Goal: Navigation & Orientation: Find specific page/section

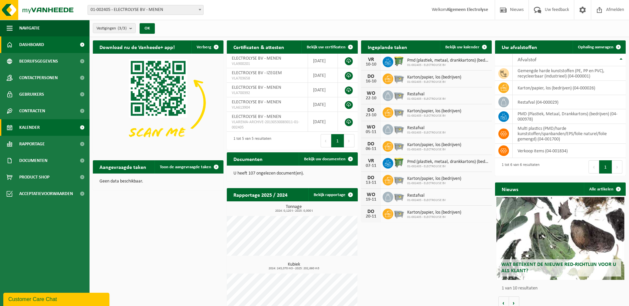
click at [34, 128] on span "Kalender" at bounding box center [29, 127] width 21 height 17
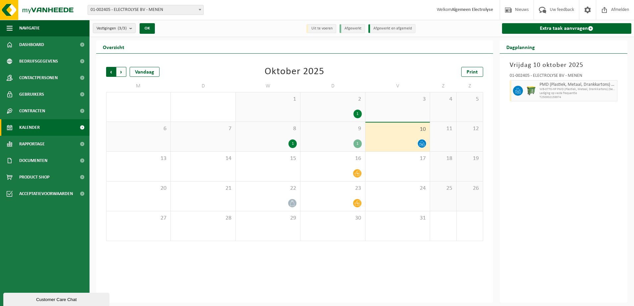
click at [123, 71] on span "Volgende" at bounding box center [121, 72] width 10 height 10
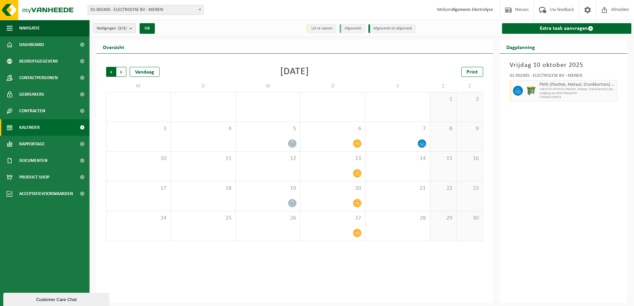
click at [123, 70] on span "Volgende" at bounding box center [121, 72] width 10 height 10
click at [121, 69] on span "Volgende" at bounding box center [121, 72] width 10 height 10
click at [112, 73] on span "Vorige" at bounding box center [111, 72] width 10 height 10
click at [124, 70] on span "Volgende" at bounding box center [121, 72] width 10 height 10
click at [109, 71] on span "Vorige" at bounding box center [111, 72] width 10 height 10
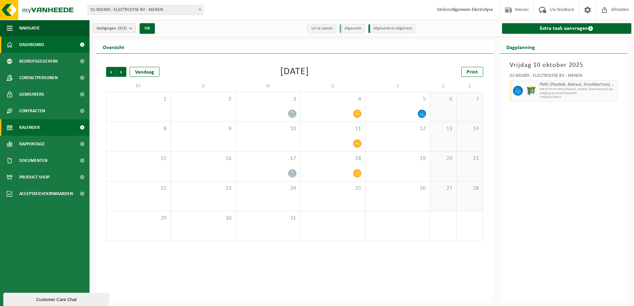
click at [37, 47] on span "Dashboard" at bounding box center [31, 44] width 25 height 17
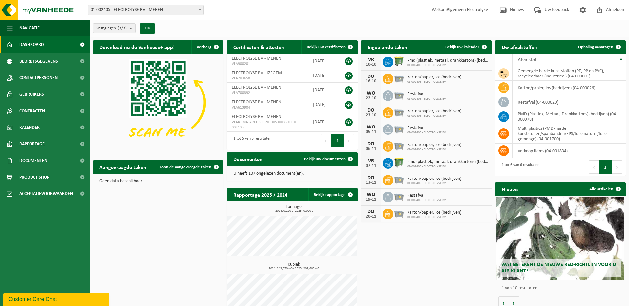
scroll to position [14, 0]
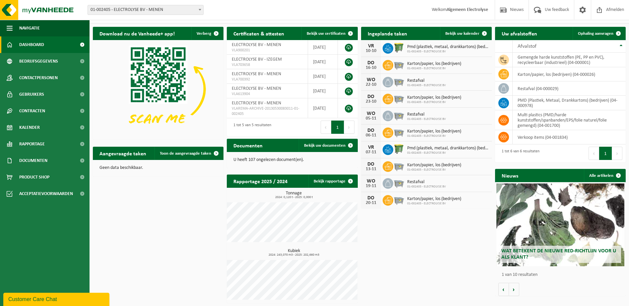
click at [561, 243] on div "Wat betekent de nieuwe RED-richtlijn voor u als klant?" at bounding box center [560, 225] width 128 height 83
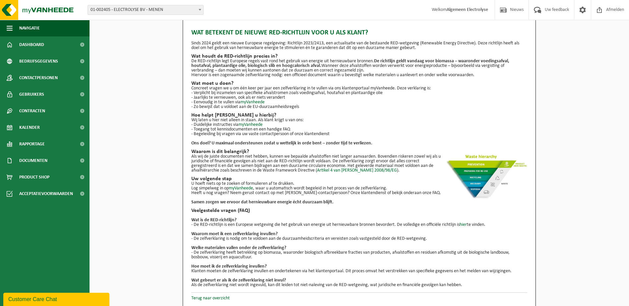
scroll to position [8, 0]
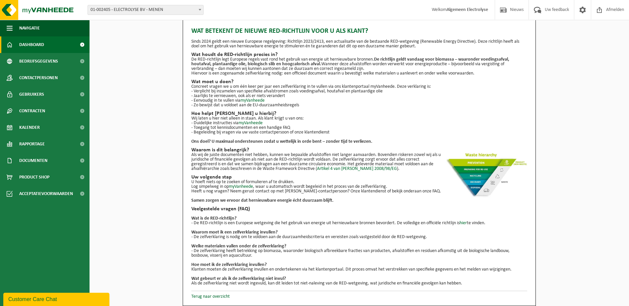
click at [28, 42] on span "Dashboard" at bounding box center [31, 44] width 25 height 17
